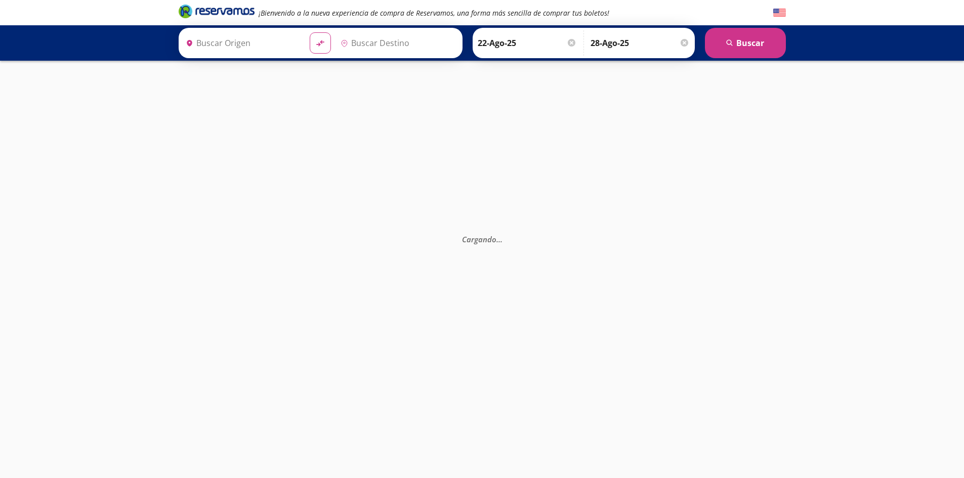
type input "[GEOGRAPHIC_DATA], [GEOGRAPHIC_DATA]"
type input "Acapulco, [GEOGRAPHIC_DATA]"
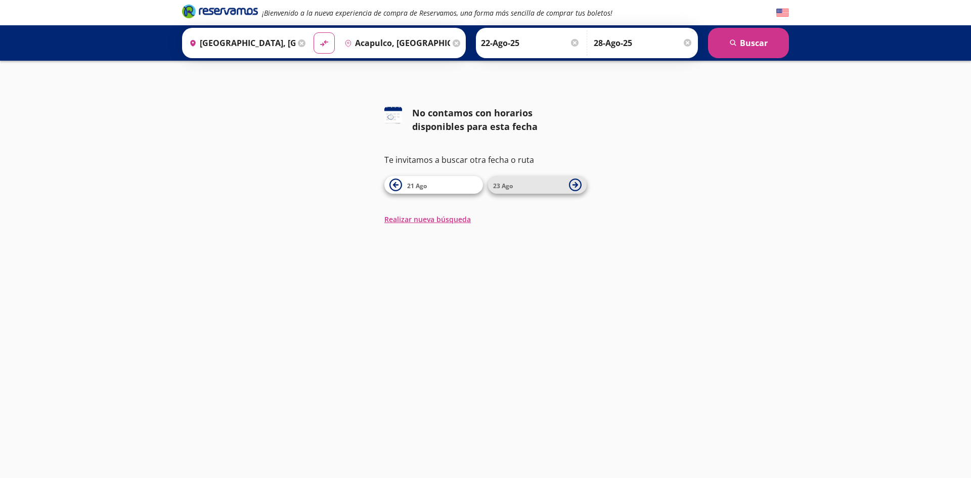
click at [577, 188] on icon at bounding box center [575, 185] width 13 height 13
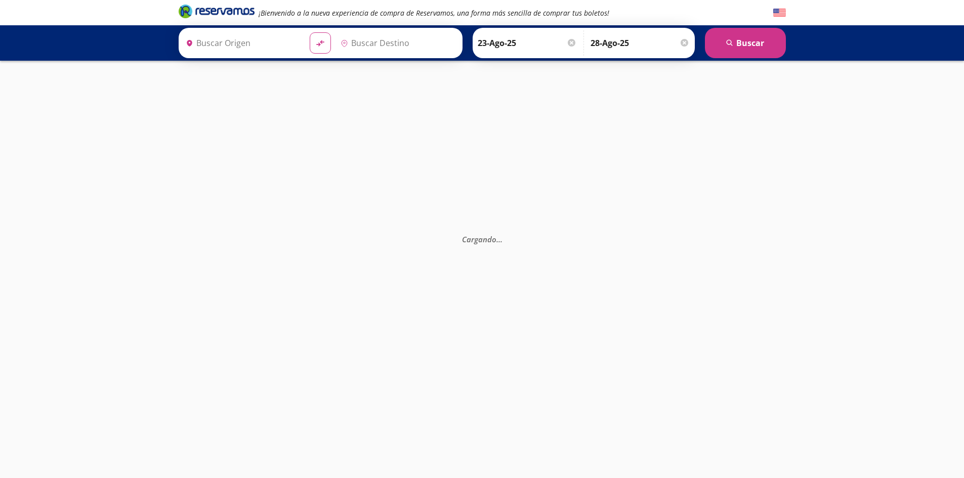
type input "[GEOGRAPHIC_DATA], [GEOGRAPHIC_DATA]"
type input "Acapulco, [GEOGRAPHIC_DATA]"
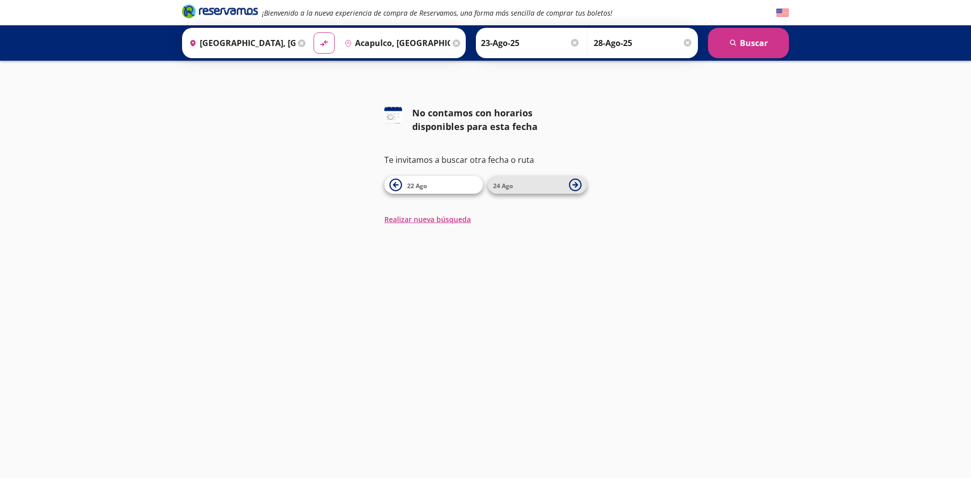
click at [577, 185] on icon at bounding box center [576, 185] width 6 height 6
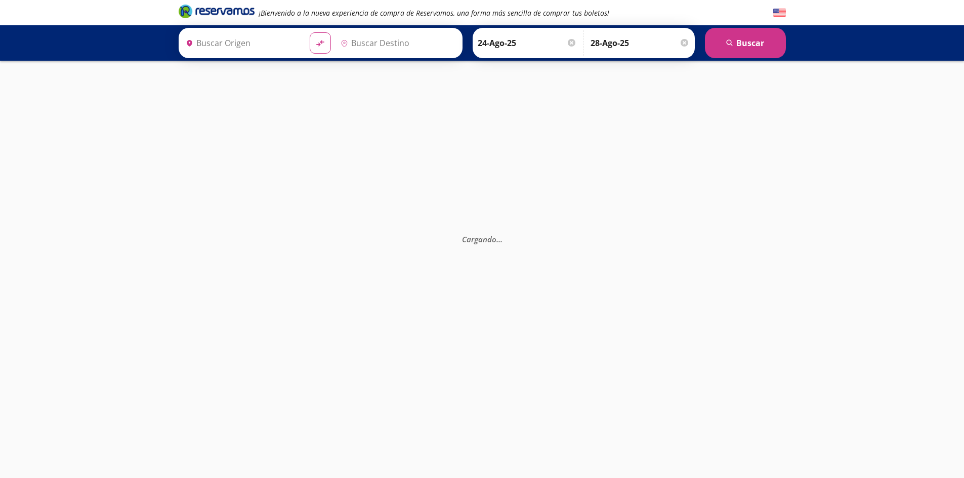
type input "Acapulco, [GEOGRAPHIC_DATA]"
type input "[GEOGRAPHIC_DATA], [GEOGRAPHIC_DATA]"
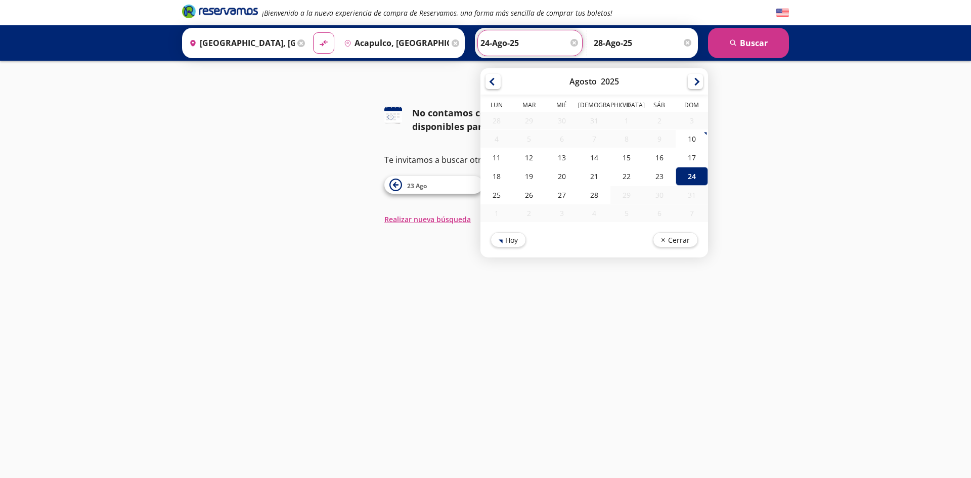
click at [494, 45] on input "24-Ago-25" at bounding box center [530, 42] width 99 height 25
click at [622, 175] on div "22" at bounding box center [627, 176] width 32 height 19
type input "22-Ago-25"
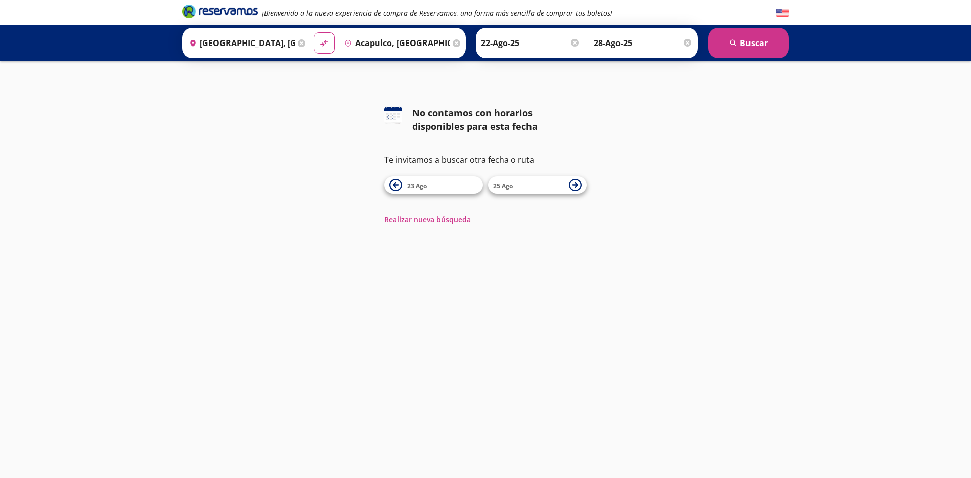
click at [630, 45] on input "28-Ago-25" at bounding box center [643, 42] width 99 height 25
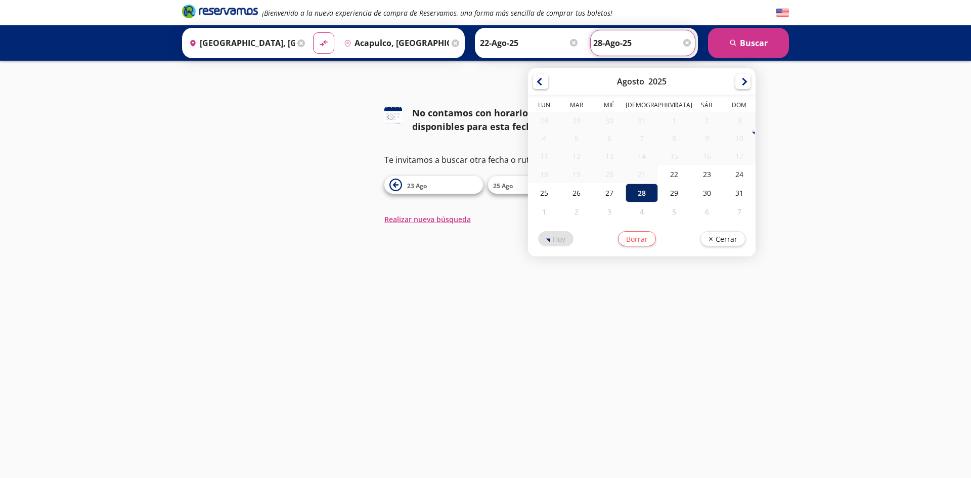
click at [642, 192] on div "28" at bounding box center [642, 193] width 32 height 19
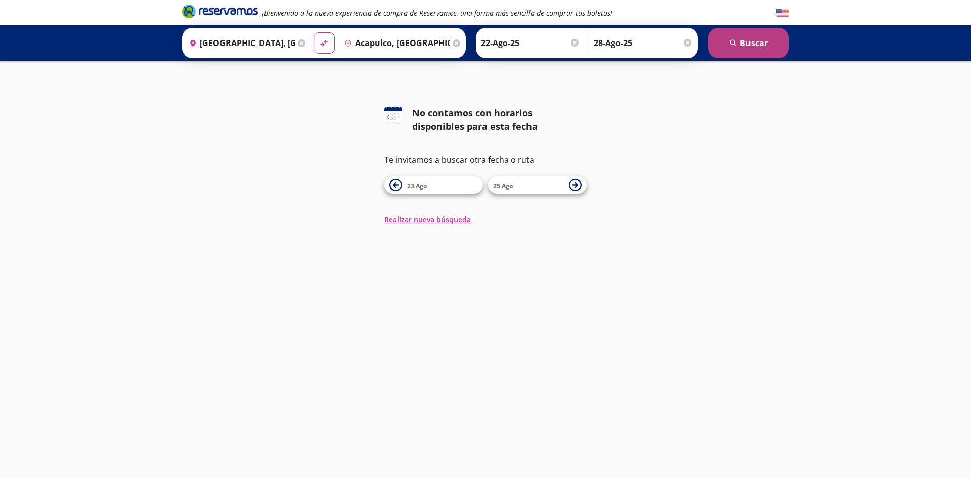
click at [731, 44] on icon "search" at bounding box center [734, 43] width 8 height 8
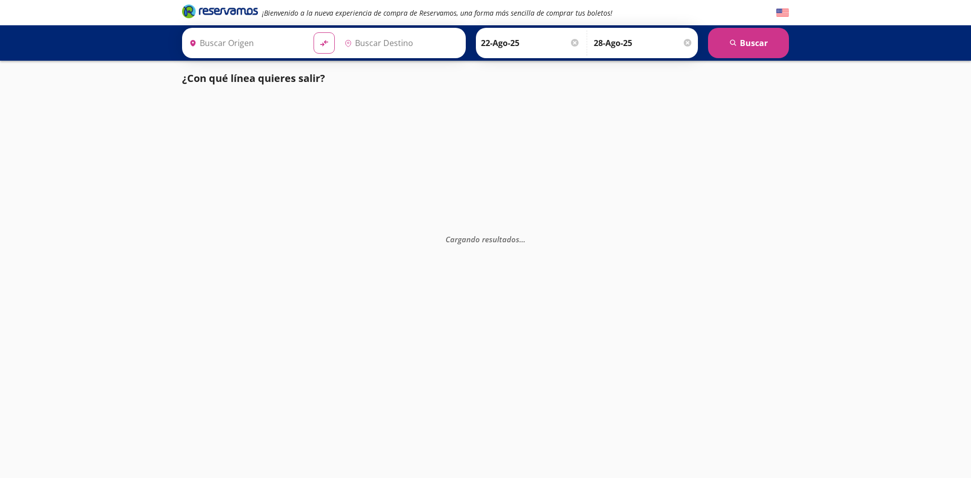
type input "[GEOGRAPHIC_DATA], [GEOGRAPHIC_DATA]"
type input "Acapulco, [GEOGRAPHIC_DATA]"
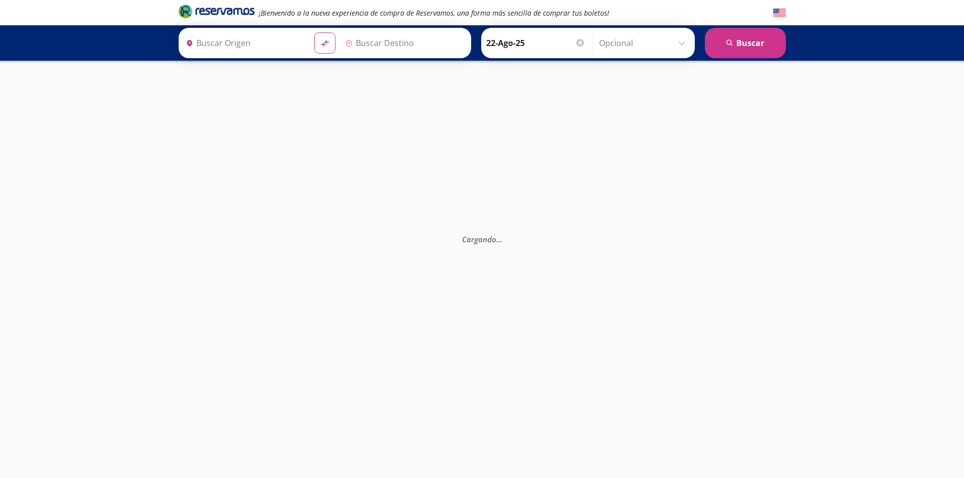
type input "[PERSON_NAME] de Querétaro, [GEOGRAPHIC_DATA]"
type input "Acapulco, [GEOGRAPHIC_DATA]"
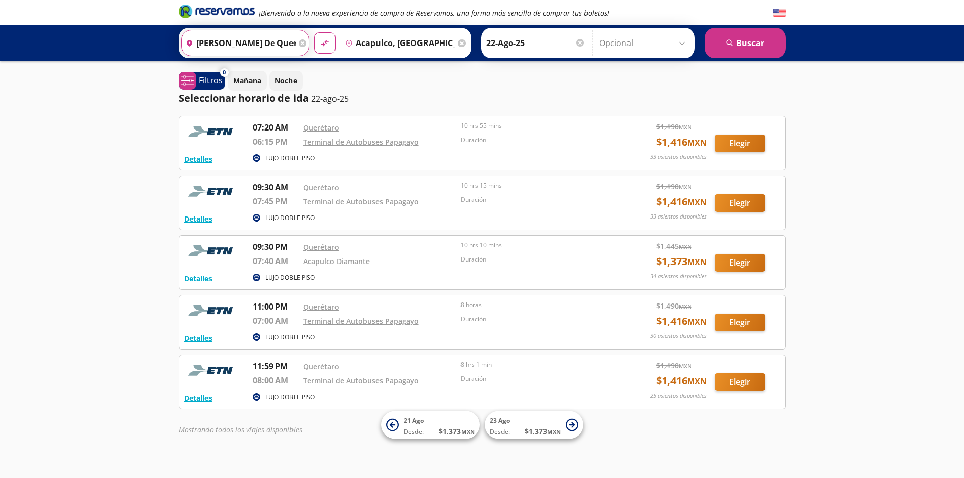
click at [264, 45] on input "[PERSON_NAME] de Querétaro, [GEOGRAPHIC_DATA]" at bounding box center [239, 42] width 114 height 25
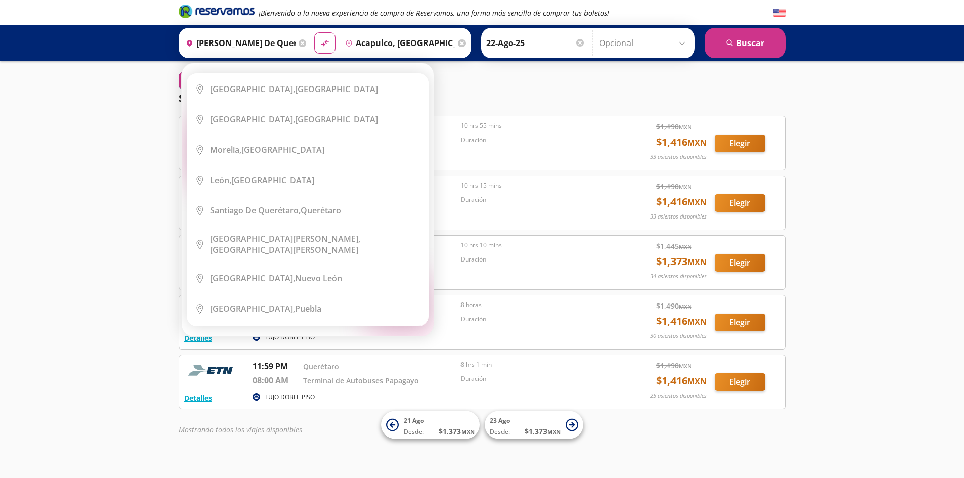
click at [295, 45] on div "Origen heroicons:map-pin-20-solid [PERSON_NAME][GEOGRAPHIC_DATA], [GEOGRAPHIC_D…" at bounding box center [245, 43] width 128 height 26
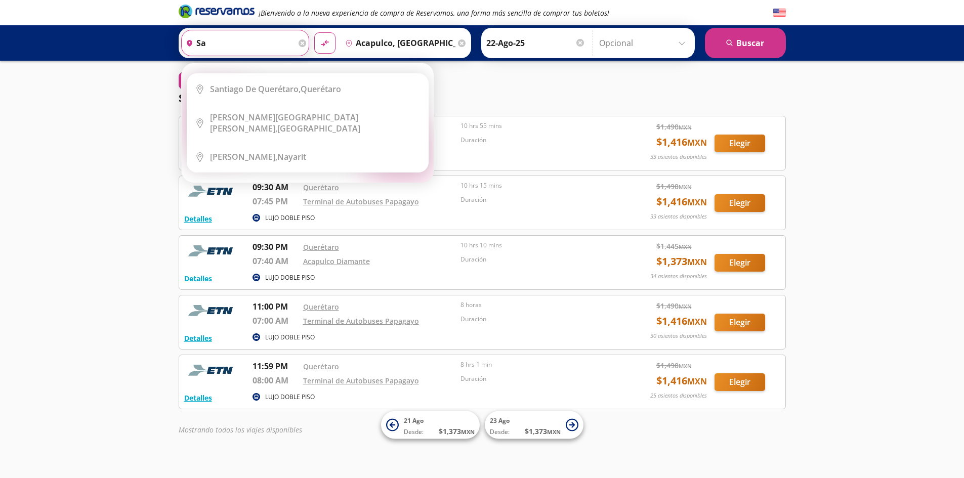
type input "s"
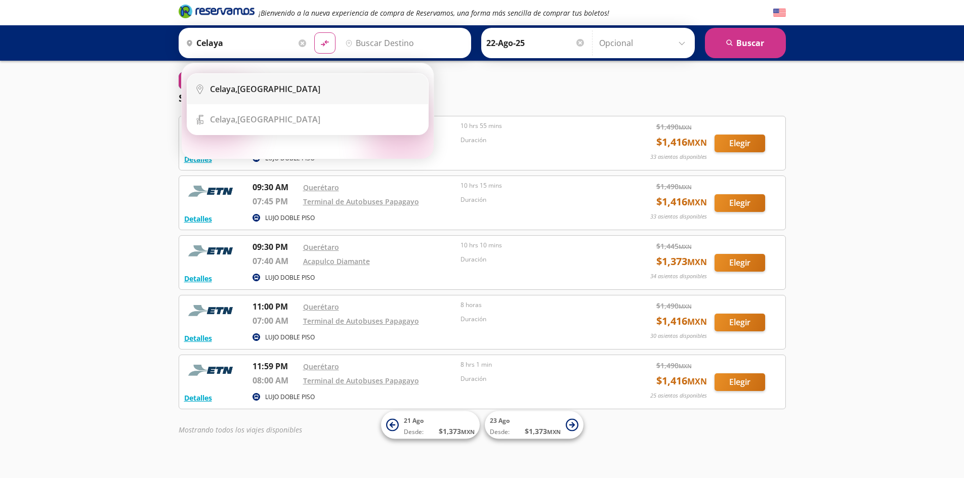
click at [301, 90] on div "[GEOGRAPHIC_DATA], [GEOGRAPHIC_DATA]" at bounding box center [315, 88] width 210 height 11
type input "[GEOGRAPHIC_DATA], [GEOGRAPHIC_DATA]"
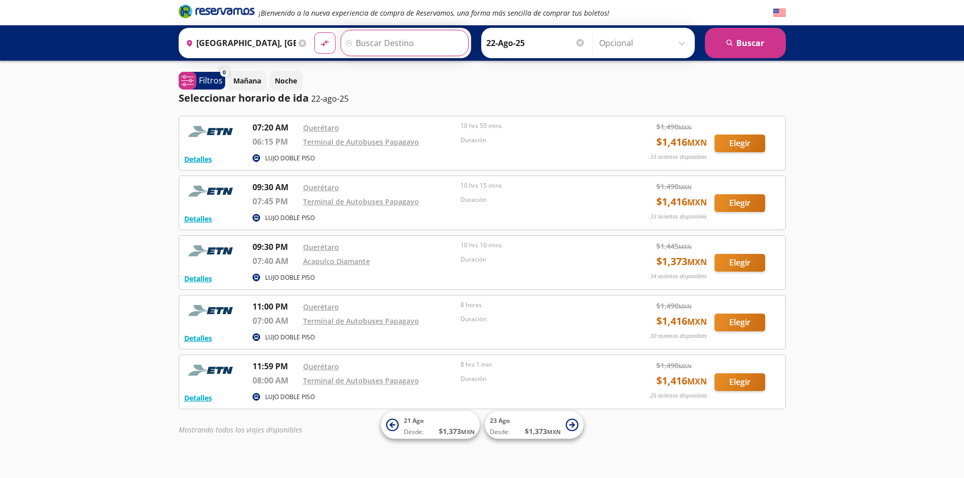
click at [370, 46] on input "Destino" at bounding box center [403, 42] width 124 height 25
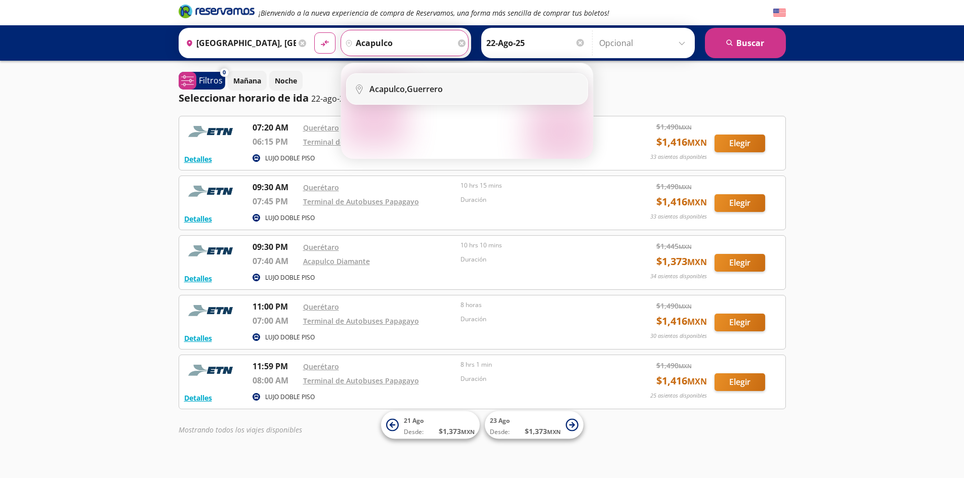
click at [478, 95] on li "City Icon [GEOGRAPHIC_DATA], [GEOGRAPHIC_DATA]" at bounding box center [467, 89] width 241 height 30
type input "Acapulco, [GEOGRAPHIC_DATA]"
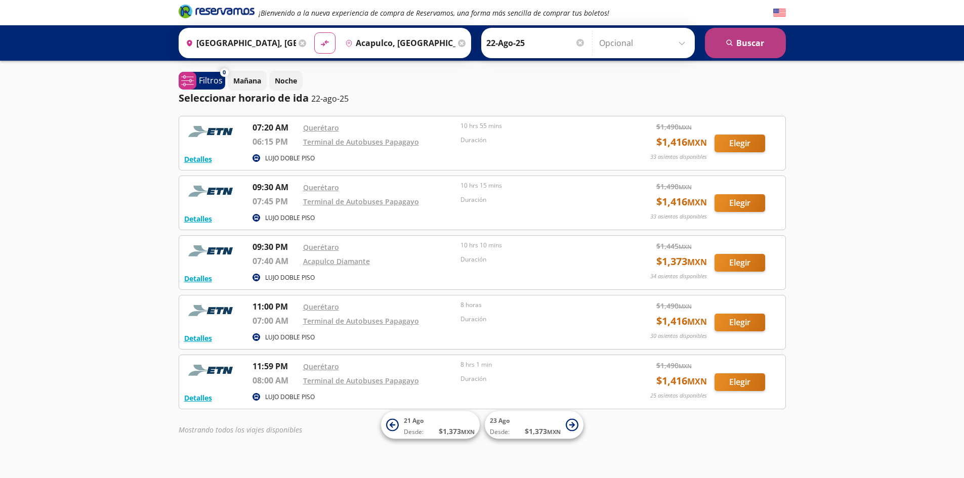
click at [737, 41] on button "search [GEOGRAPHIC_DATA]" at bounding box center [745, 43] width 81 height 30
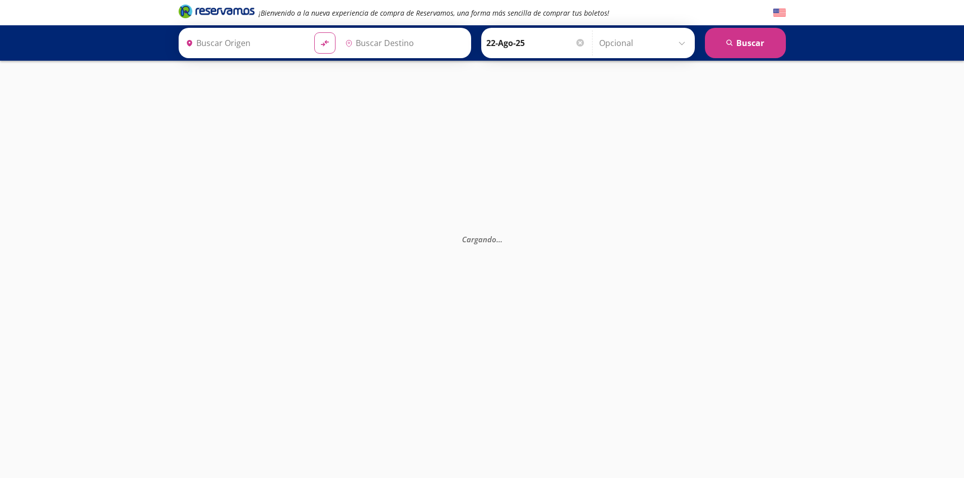
type input "[GEOGRAPHIC_DATA], [GEOGRAPHIC_DATA]"
type input "Acapulco, [GEOGRAPHIC_DATA]"
type input "[PERSON_NAME] de Querétaro, [GEOGRAPHIC_DATA]"
type input "Acapulco, [GEOGRAPHIC_DATA]"
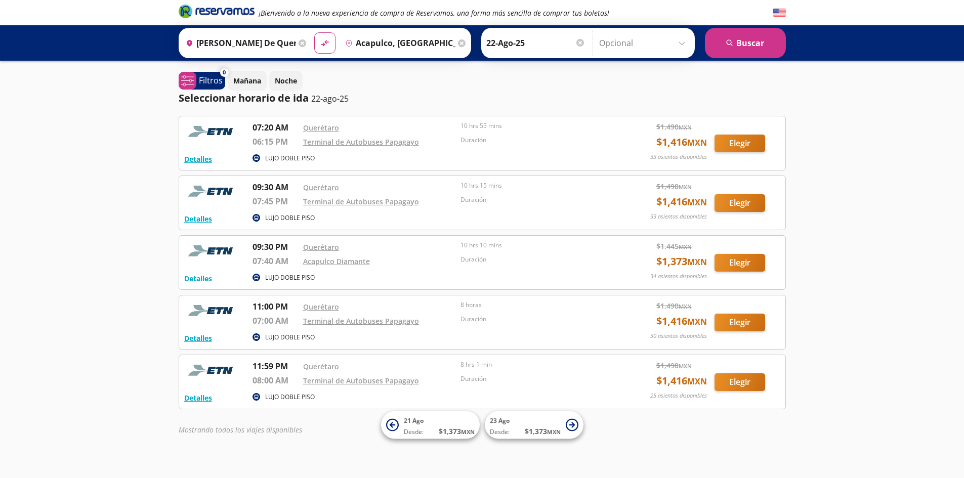
click at [294, 47] on div "Origen heroicons:map-pin-20-solid [PERSON_NAME][GEOGRAPHIC_DATA], [GEOGRAPHIC_D…" at bounding box center [245, 43] width 128 height 26
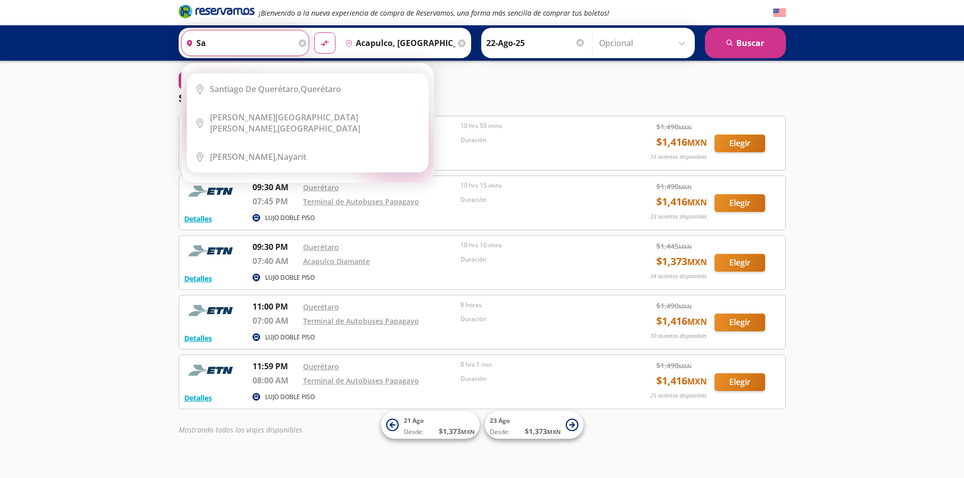
type input "s"
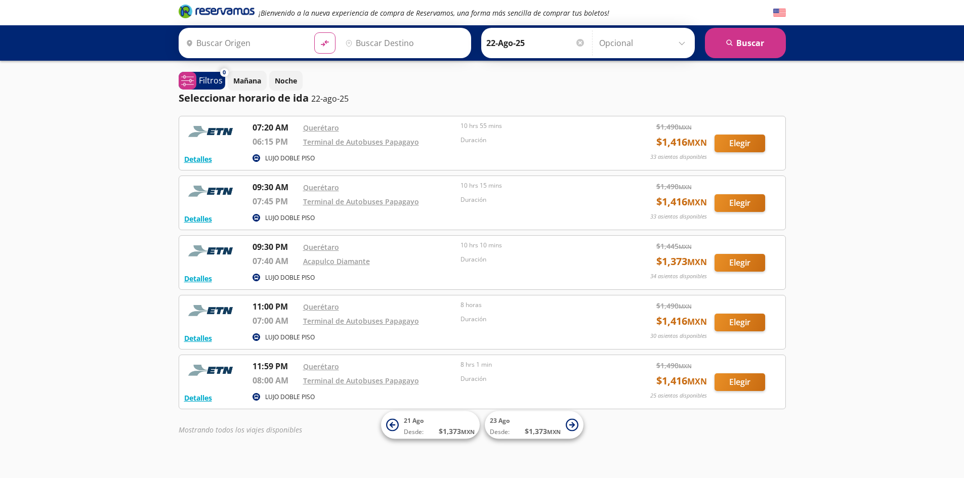
click at [790, 209] on div "0 system-uicons:filtering Filtros chevron Mañana Noche Seleccionar horario de […" at bounding box center [482, 255] width 617 height 369
click at [200, 44] on input "Origen" at bounding box center [244, 42] width 124 height 25
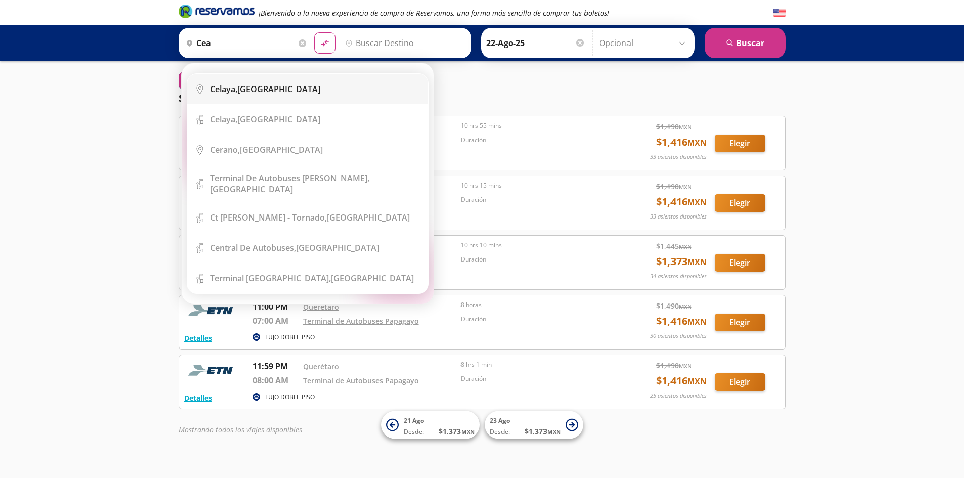
click at [236, 89] on b "Celaya," at bounding box center [223, 88] width 27 height 11
type input "[GEOGRAPHIC_DATA], [GEOGRAPHIC_DATA]"
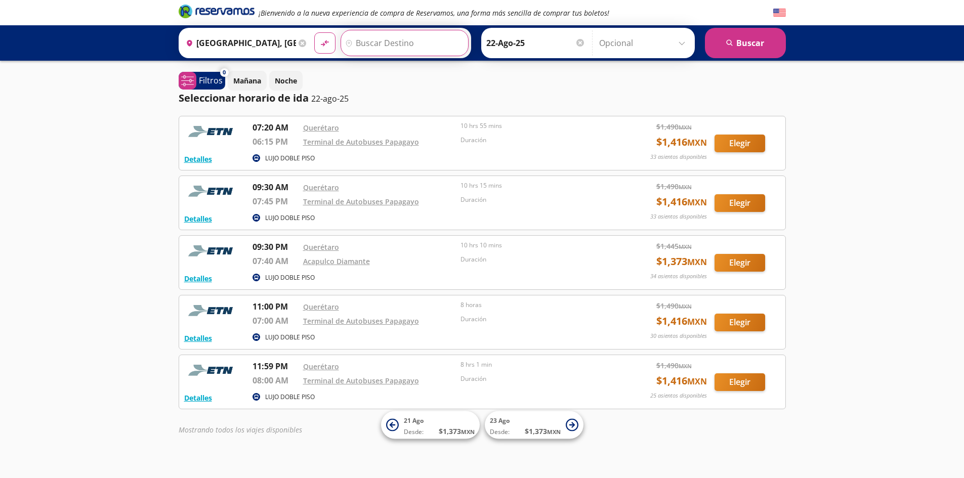
click at [365, 39] on input "Destino" at bounding box center [403, 42] width 124 height 25
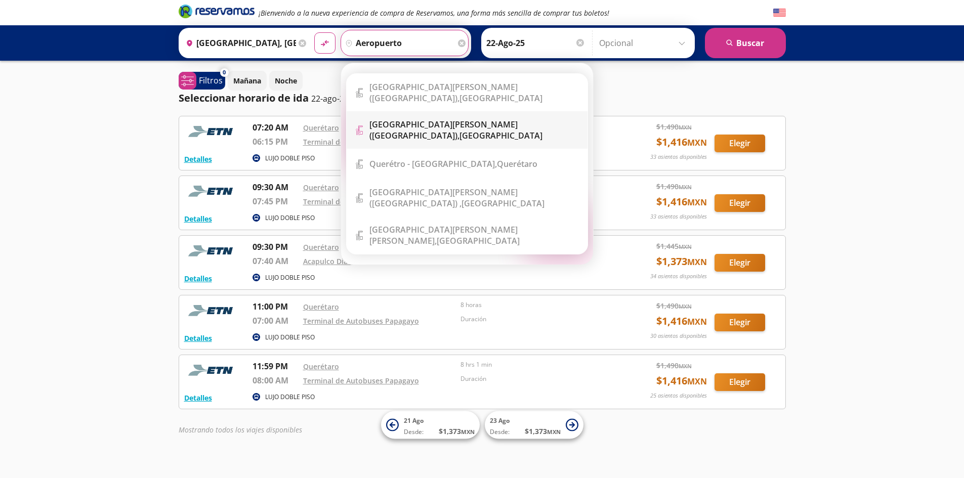
click at [448, 132] on div "[GEOGRAPHIC_DATA][PERSON_NAME] ([GEOGRAPHIC_DATA]), [GEOGRAPHIC_DATA]" at bounding box center [474, 130] width 210 height 22
type input "[GEOGRAPHIC_DATA][PERSON_NAME] ([GEOGRAPHIC_DATA]), [GEOGRAPHIC_DATA]"
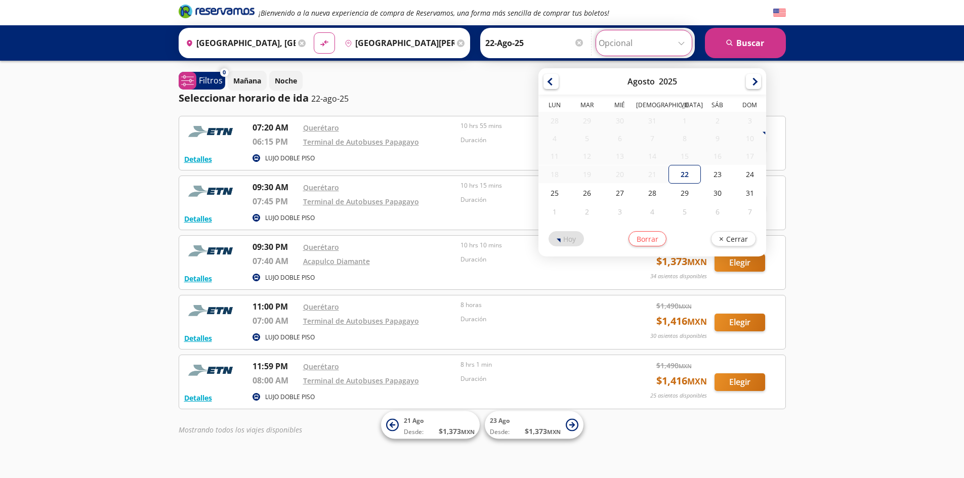
click at [683, 45] on input "Opcional" at bounding box center [643, 42] width 91 height 25
click at [651, 192] on div "28" at bounding box center [652, 193] width 32 height 19
type input "28-Ago-25"
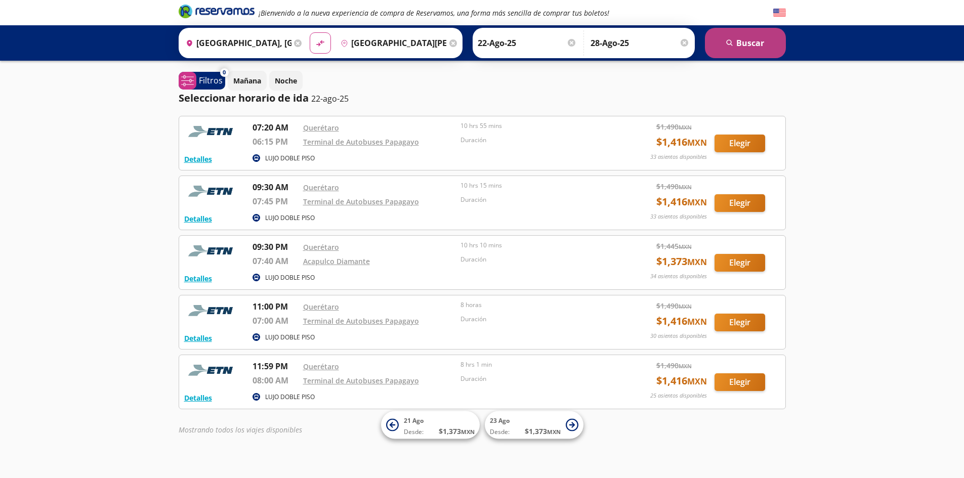
click at [740, 46] on button "search [GEOGRAPHIC_DATA]" at bounding box center [745, 43] width 81 height 30
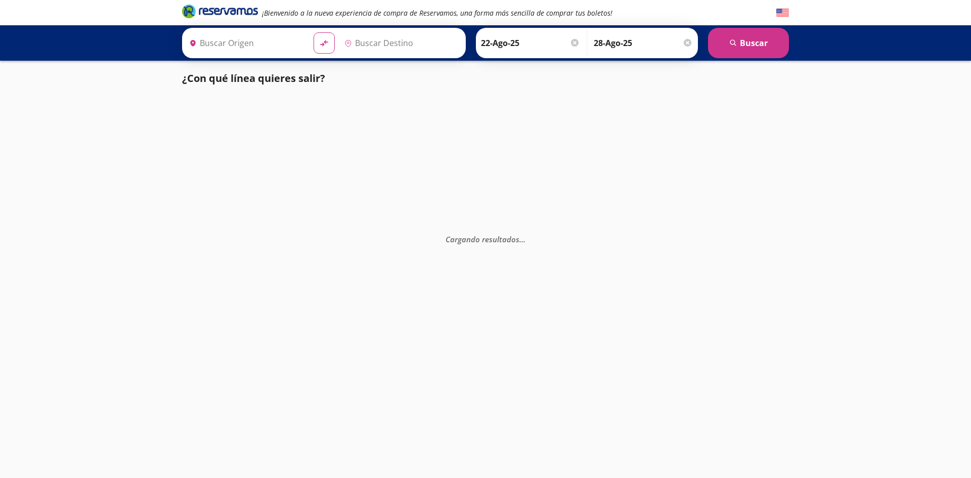
type input "[GEOGRAPHIC_DATA], [GEOGRAPHIC_DATA]"
type input "[GEOGRAPHIC_DATA][PERSON_NAME] ([GEOGRAPHIC_DATA]), [GEOGRAPHIC_DATA]"
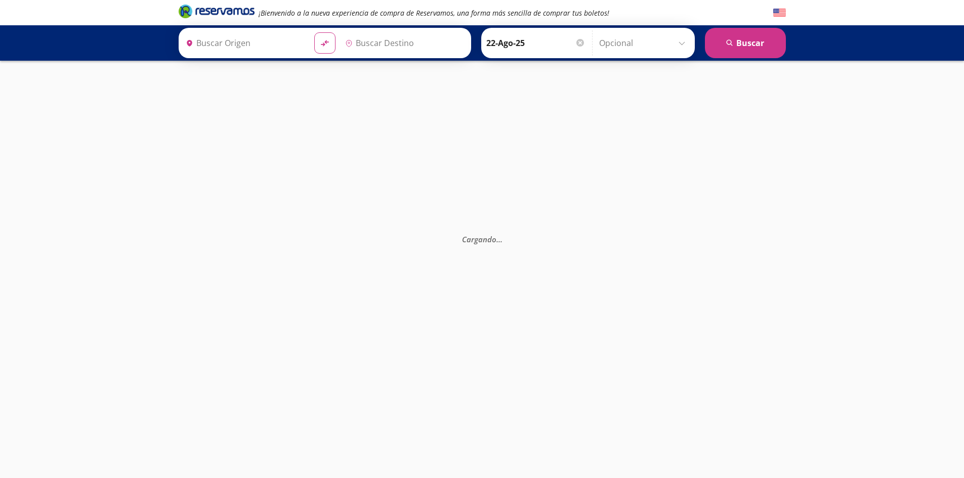
type input "[PERSON_NAME] de Querétaro, [GEOGRAPHIC_DATA]"
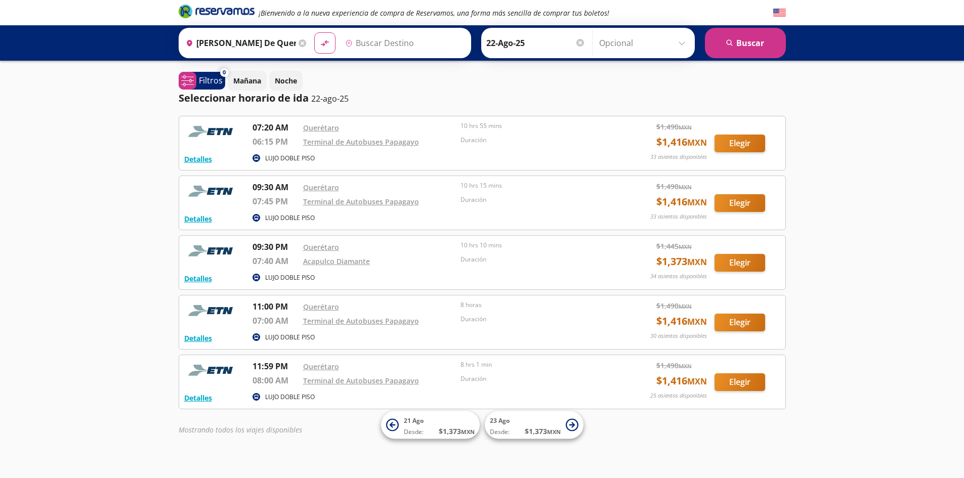
type input "Acapulco, [GEOGRAPHIC_DATA]"
